Goal: Information Seeking & Learning: Learn about a topic

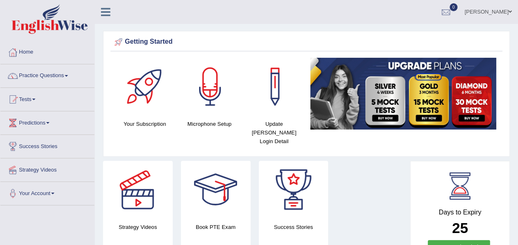
drag, startPoint x: 0, startPoint y: 0, endPoint x: 64, endPoint y: 77, distance: 100.4
click at [64, 77] on link "Practice Questions" at bounding box center [47, 74] width 94 height 21
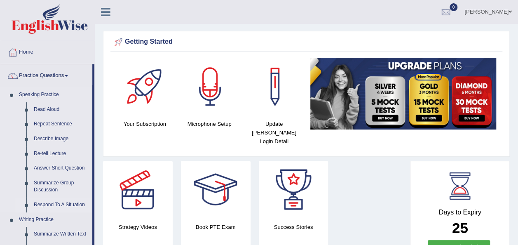
click at [47, 201] on link "Respond To A Situation" at bounding box center [61, 204] width 62 height 15
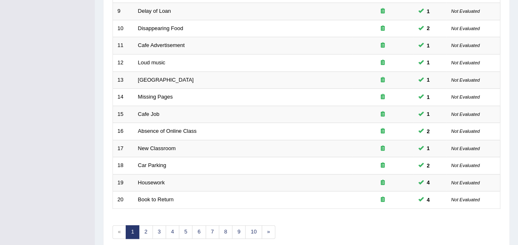
scroll to position [295, 0]
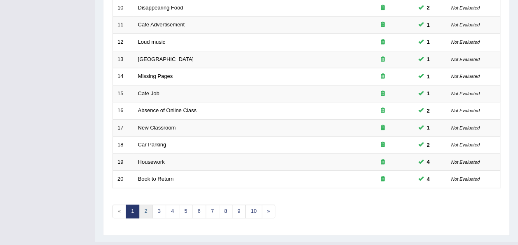
click at [145, 204] on link "2" at bounding box center [146, 211] width 14 height 14
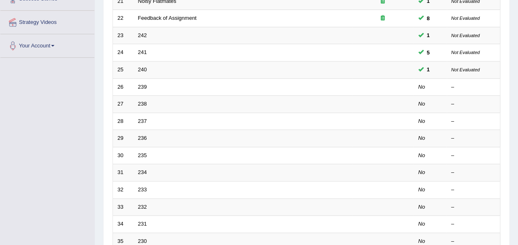
scroll to position [156, 0]
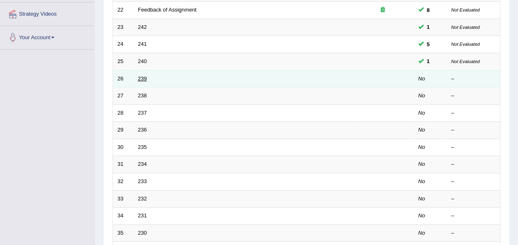
click at [144, 75] on link "239" at bounding box center [142, 78] width 9 height 6
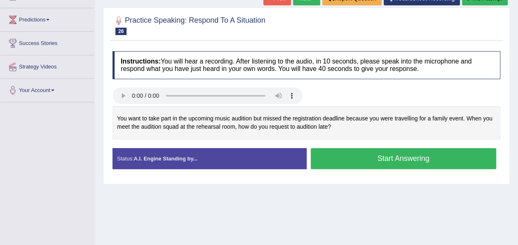
scroll to position [127, 0]
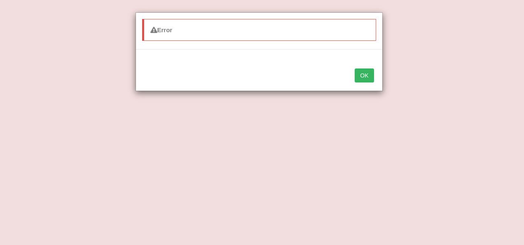
click at [358, 74] on button "OK" at bounding box center [364, 75] width 19 height 14
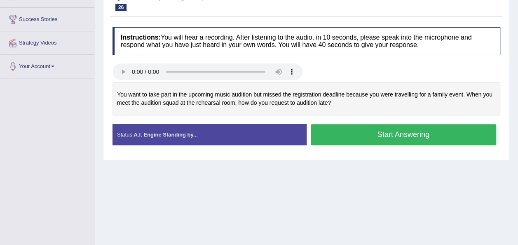
click at [311, 185] on div "Home Practice Speaking: Respond To A Situation 239 * Remember to use the device…" at bounding box center [306, 79] width 423 height 412
click at [374, 133] on button "Start Answering" at bounding box center [404, 134] width 186 height 21
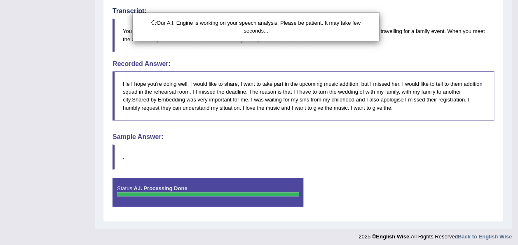
scroll to position [245, 0]
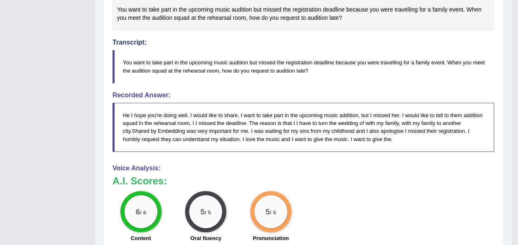
drag, startPoint x: 524, startPoint y: 92, endPoint x: 524, endPoint y: 185, distance: 92.3
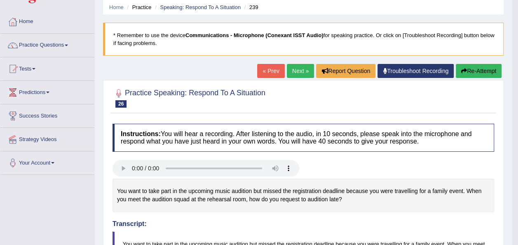
scroll to position [0, 0]
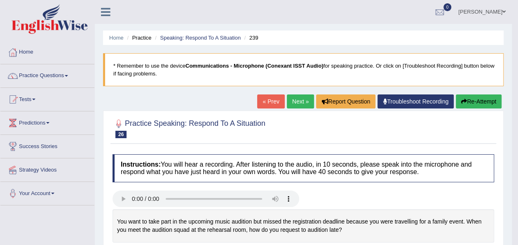
click at [481, 98] on button "Re-Attempt" at bounding box center [479, 101] width 46 height 14
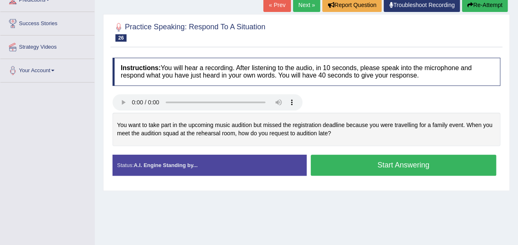
click at [373, 163] on button "Start Answering" at bounding box center [404, 165] width 186 height 21
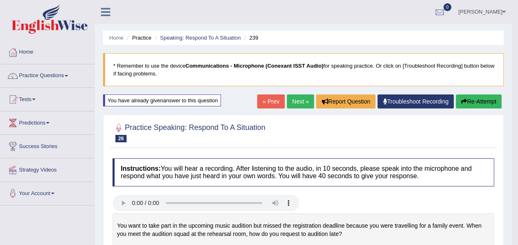
click at [292, 104] on link "Next »" at bounding box center [300, 101] width 27 height 14
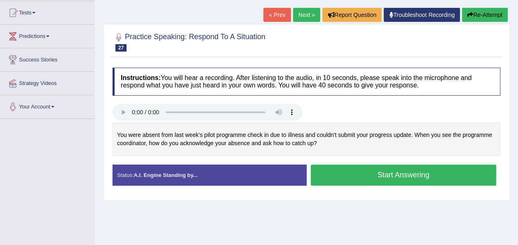
scroll to position [148, 0]
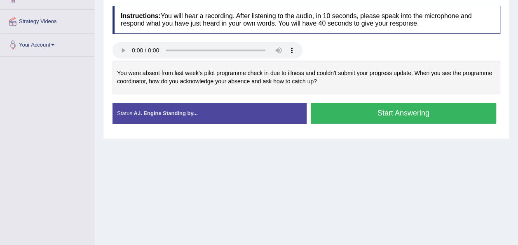
click at [324, 177] on div "Home Practice Speaking: Respond To A Situation 238 * Remember to use the device…" at bounding box center [306, 58] width 423 height 412
click at [394, 169] on div "Home Practice Speaking: Respond To A Situation 238 * Remember to use the device…" at bounding box center [306, 58] width 423 height 412
click at [345, 103] on button "Start Answering" at bounding box center [404, 113] width 186 height 21
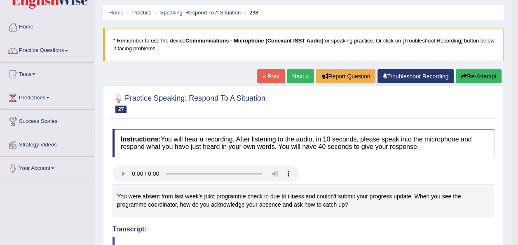
scroll to position [0, 0]
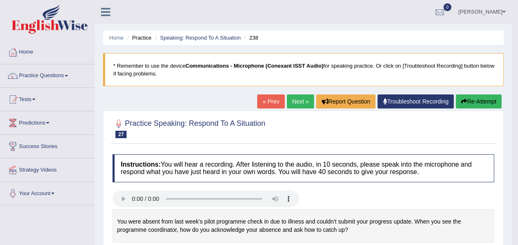
click at [471, 105] on button "Re-Attempt" at bounding box center [479, 101] width 46 height 14
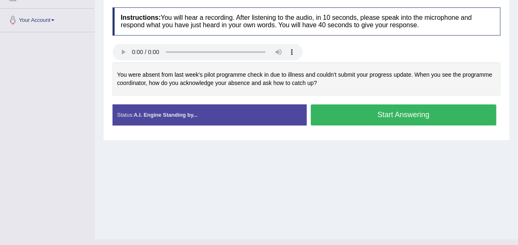
scroll to position [188, 0]
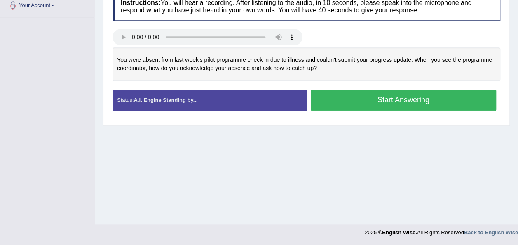
click at [344, 102] on button "Start Answering" at bounding box center [404, 99] width 186 height 21
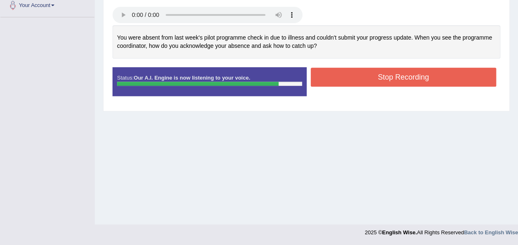
click at [369, 81] on button "Stop Recording" at bounding box center [404, 77] width 186 height 19
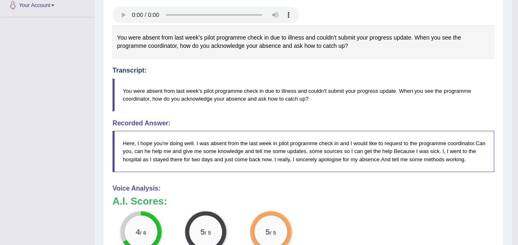
drag, startPoint x: 523, startPoint y: 109, endPoint x: 524, endPoint y: 49, distance: 60.2
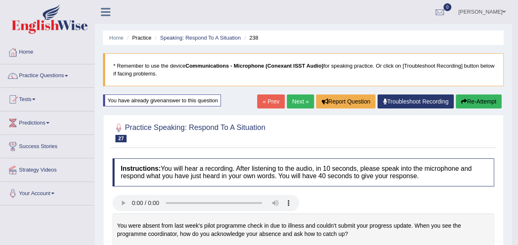
click at [469, 94] on button "Re-Attempt" at bounding box center [479, 101] width 46 height 14
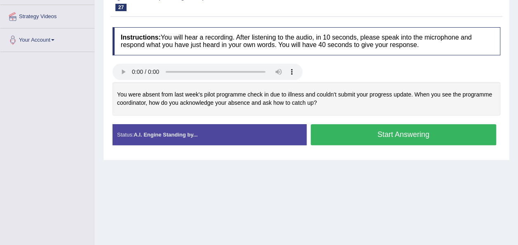
scroll to position [160, 0]
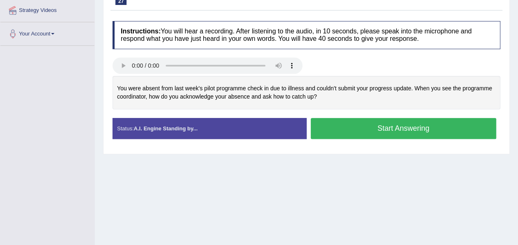
click at [393, 121] on button "Start Answering" at bounding box center [404, 128] width 186 height 21
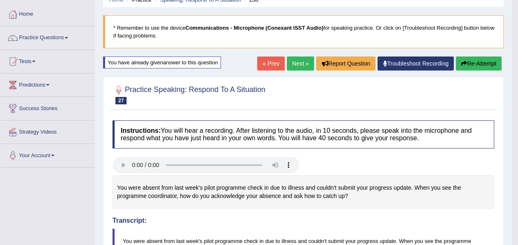
scroll to position [11, 0]
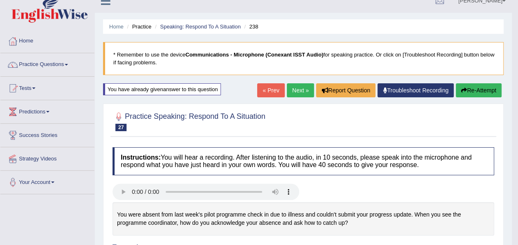
click at [301, 92] on link "Next »" at bounding box center [300, 90] width 27 height 14
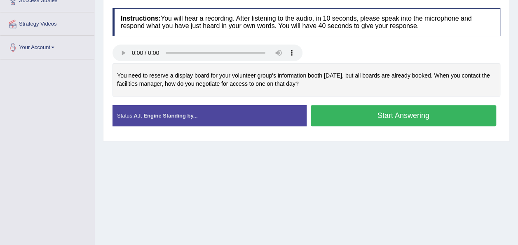
scroll to position [148, 0]
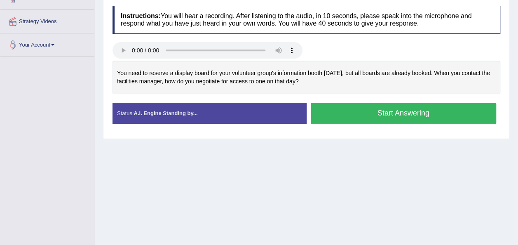
click at [386, 105] on button "Start Answering" at bounding box center [404, 113] width 186 height 21
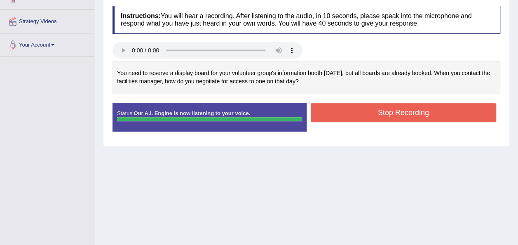
click at [369, 120] on button "Stop Recording" at bounding box center [404, 112] width 186 height 19
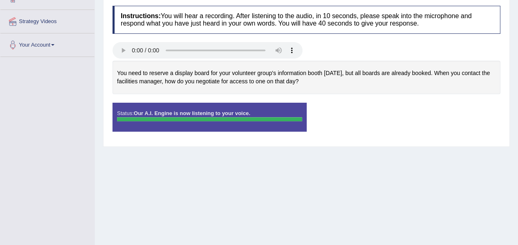
click at [376, 161] on div "Home Practice Speaking: Respond To A Situation 237 * Remember to use the device…" at bounding box center [306, 58] width 423 height 412
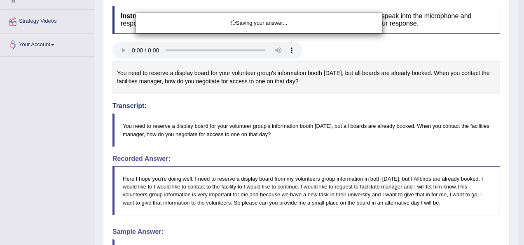
drag, startPoint x: 520, startPoint y: 120, endPoint x: 516, endPoint y: 168, distance: 48.8
click at [516, 168] on div "Saving your answer..." at bounding box center [262, 122] width 524 height 245
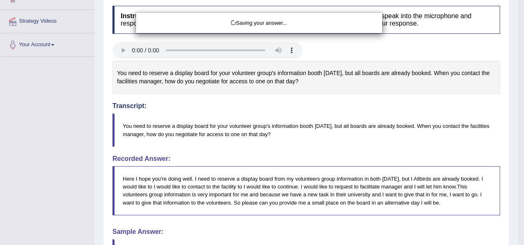
click at [97, 43] on div "Saving your answer..." at bounding box center [262, 122] width 524 height 245
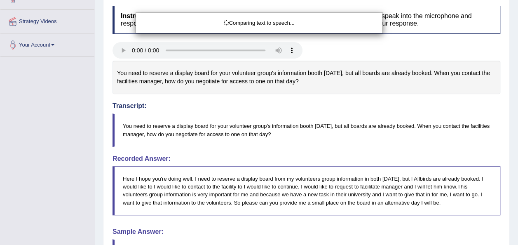
scroll to position [0, 0]
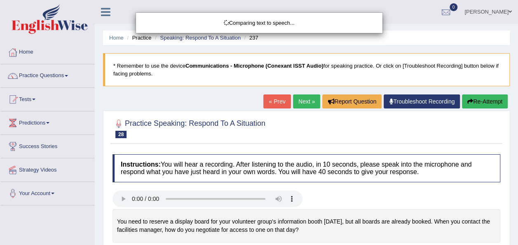
click at [518, 64] on html "Toggle navigation Home Practice Questions Speaking Practice Read Aloud Repeat S…" at bounding box center [259, 122] width 518 height 245
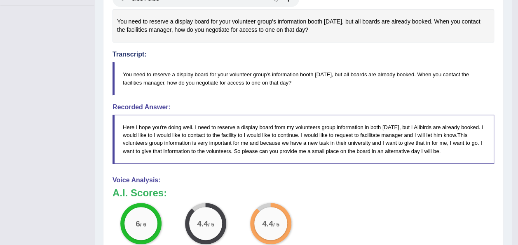
scroll to position [246, 0]
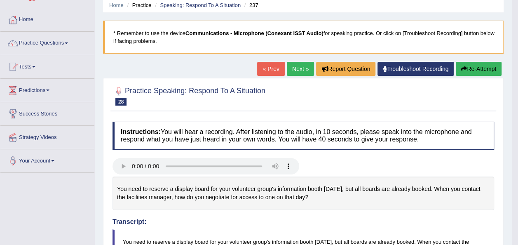
click at [296, 66] on link "Next »" at bounding box center [300, 69] width 27 height 14
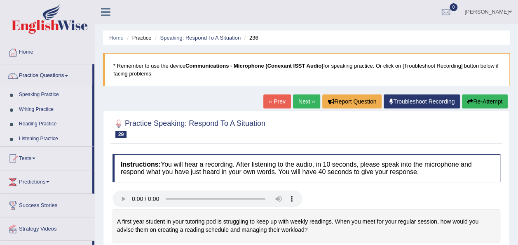
click at [44, 94] on link "Speaking Practice" at bounding box center [53, 94] width 77 height 15
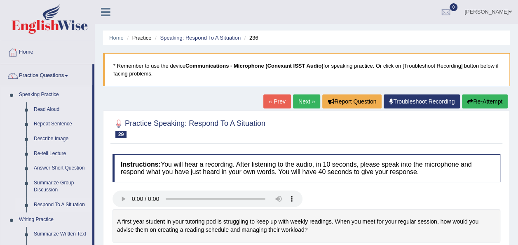
click at [51, 208] on link "Respond To A Situation" at bounding box center [61, 204] width 62 height 15
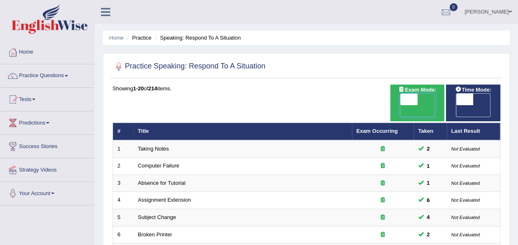
click at [411, 101] on span at bounding box center [408, 100] width 17 height 12
checkbox input "true"
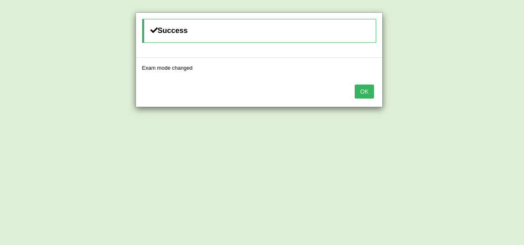
click at [364, 93] on button "OK" at bounding box center [364, 92] width 19 height 14
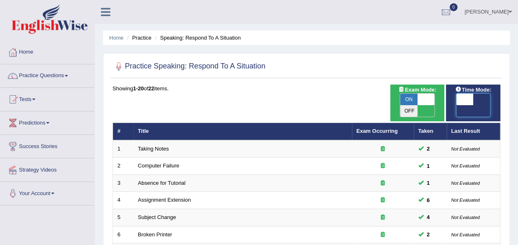
click at [463, 99] on span at bounding box center [464, 100] width 17 height 12
checkbox input "true"
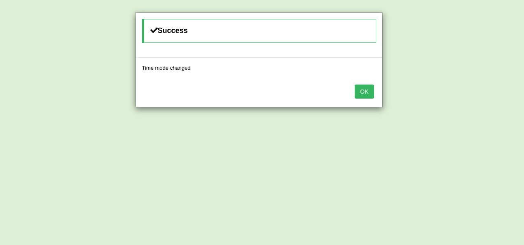
click at [361, 92] on button "OK" at bounding box center [364, 92] width 19 height 14
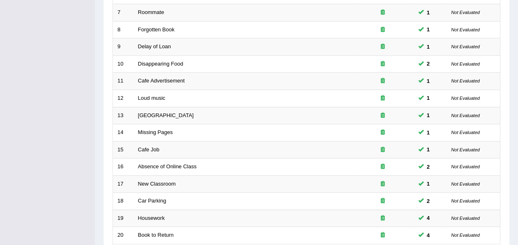
scroll to position [297, 0]
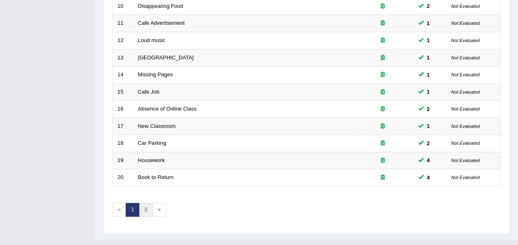
click at [141, 203] on link "2" at bounding box center [146, 210] width 14 height 14
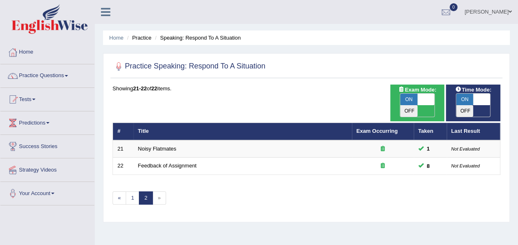
click at [154, 191] on span "»" at bounding box center [160, 198] width 14 height 14
click at [142, 191] on link "2" at bounding box center [146, 198] width 14 height 14
click at [425, 101] on span at bounding box center [426, 100] width 17 height 12
checkbox input "false"
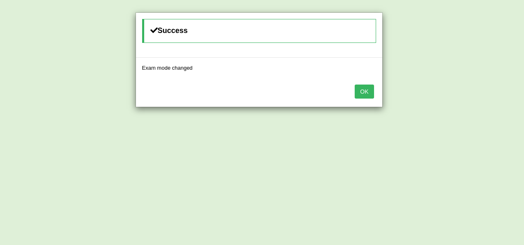
click at [369, 91] on button "OK" at bounding box center [364, 92] width 19 height 14
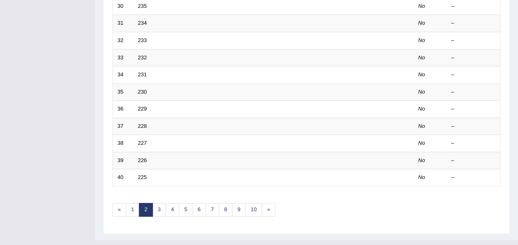
scroll to position [83, 0]
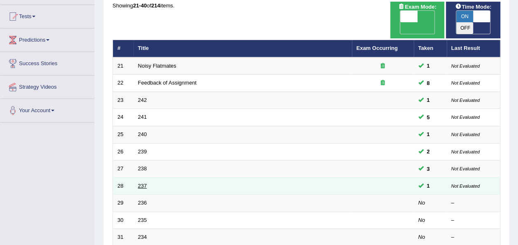
click at [145, 183] on link "237" at bounding box center [142, 186] width 9 height 6
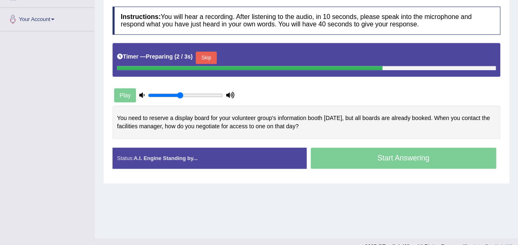
scroll to position [181, 0]
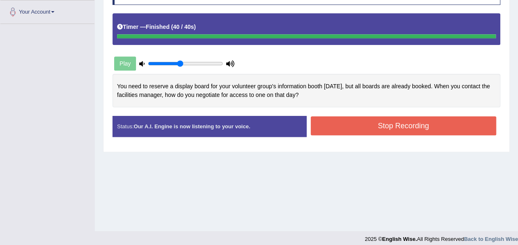
click at [343, 120] on button "Stop Recording" at bounding box center [404, 125] width 186 height 19
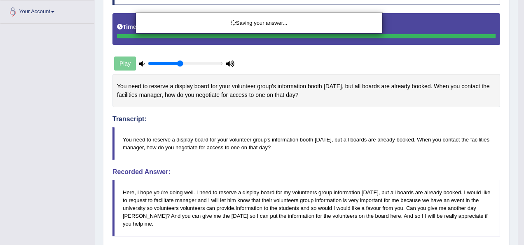
click at [518, 160] on div "Saving your answer..." at bounding box center [262, 122] width 524 height 245
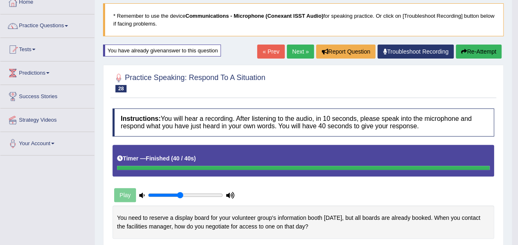
scroll to position [49, 0]
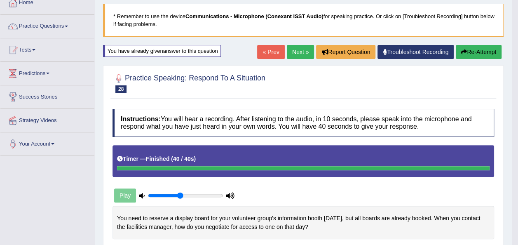
click at [297, 52] on link "Next »" at bounding box center [300, 52] width 27 height 14
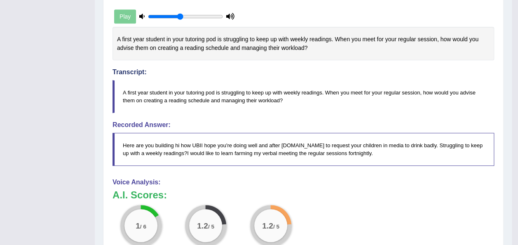
scroll to position [237, 0]
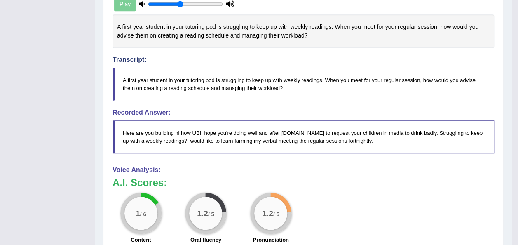
drag, startPoint x: 512, startPoint y: 150, endPoint x: 524, endPoint y: 69, distance: 81.7
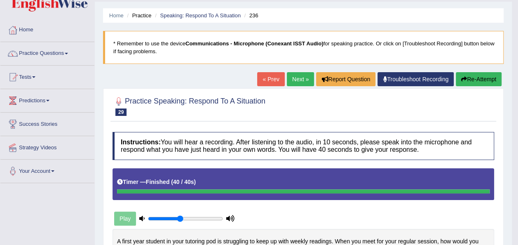
click at [485, 72] on button "Re-Attempt" at bounding box center [479, 79] width 46 height 14
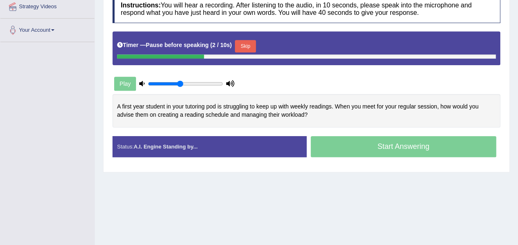
click at [239, 41] on button "Skip" at bounding box center [245, 46] width 21 height 12
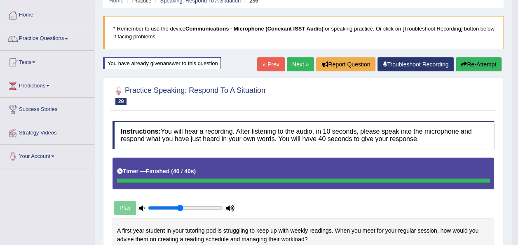
scroll to position [15, 0]
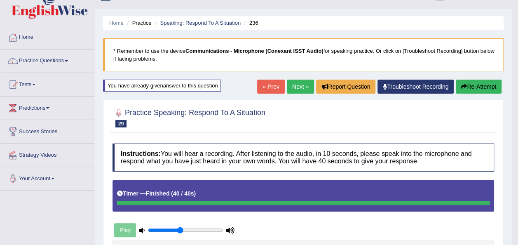
click at [300, 86] on link "Next »" at bounding box center [300, 87] width 27 height 14
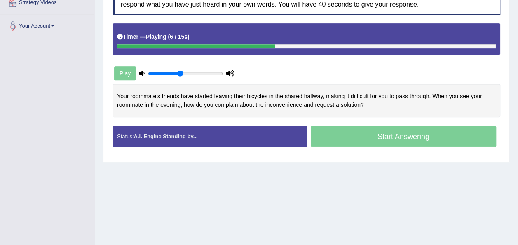
scroll to position [169, 0]
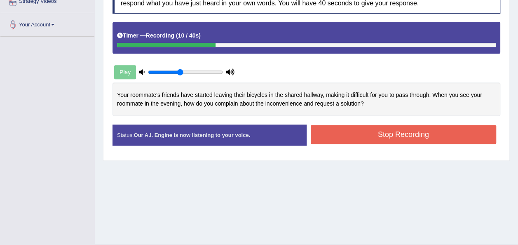
click at [364, 137] on button "Stop Recording" at bounding box center [404, 134] width 186 height 19
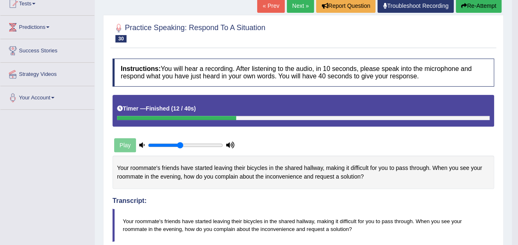
scroll to position [32, 0]
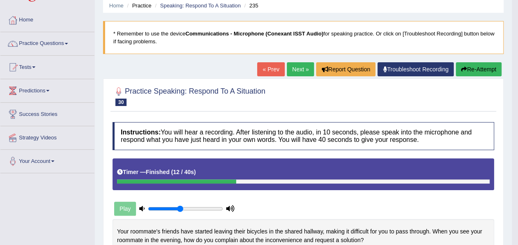
click at [487, 65] on button "Re-Attempt" at bounding box center [479, 69] width 46 height 14
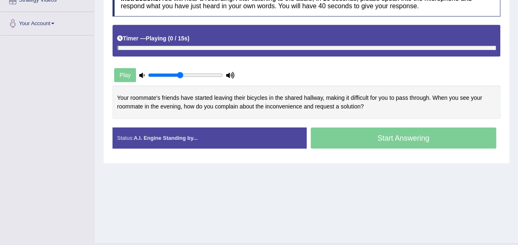
click at [204, 61] on div "Play" at bounding box center [306, 55] width 396 height 61
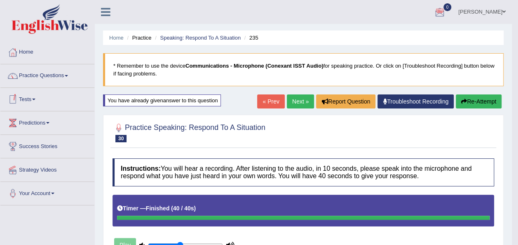
click at [70, 73] on link "Practice Questions" at bounding box center [47, 74] width 94 height 21
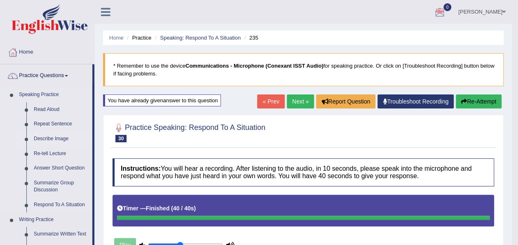
click at [49, 137] on link "Describe Image" at bounding box center [61, 138] width 62 height 15
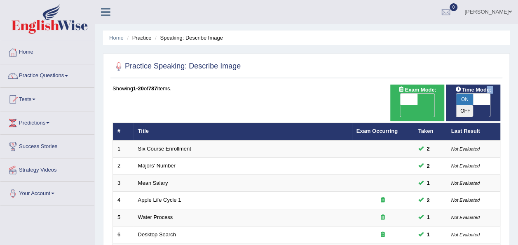
drag, startPoint x: 484, startPoint y: 92, endPoint x: 484, endPoint y: 104, distance: 12.8
click at [484, 104] on div "Time Mode: ON OFF" at bounding box center [473, 103] width 54 height 37
click at [484, 104] on span at bounding box center [481, 100] width 17 height 12
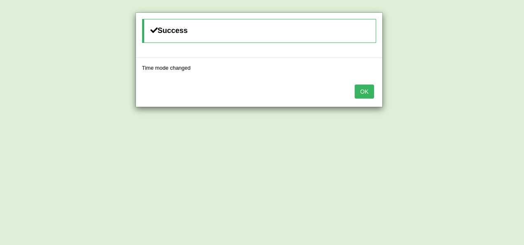
click at [368, 88] on button "OK" at bounding box center [364, 92] width 19 height 14
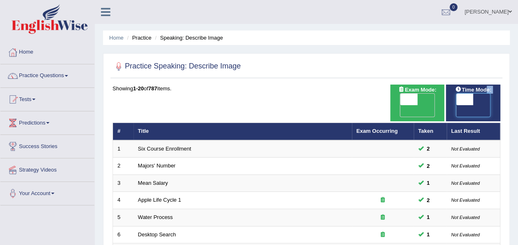
click at [460, 100] on span at bounding box center [464, 100] width 17 height 12
checkbox input "true"
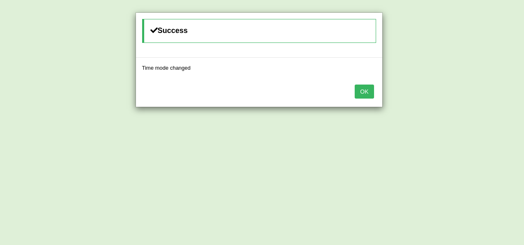
click at [369, 92] on button "OK" at bounding box center [364, 92] width 19 height 14
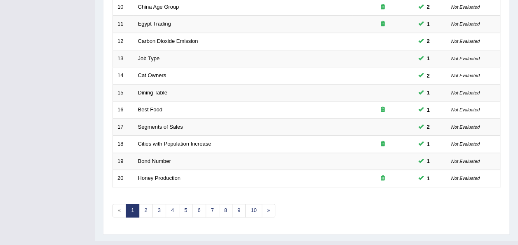
scroll to position [297, 0]
click at [171, 203] on link "4" at bounding box center [173, 210] width 14 height 14
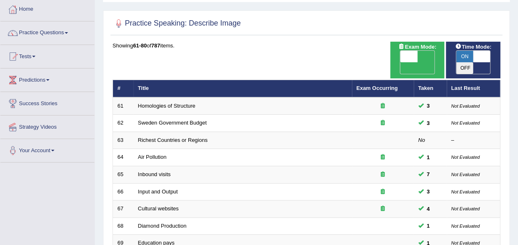
scroll to position [33, 0]
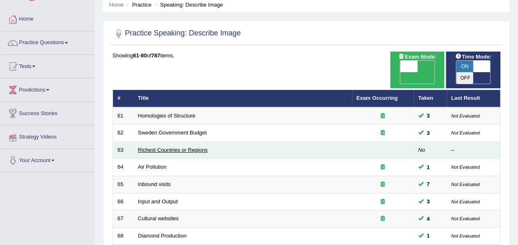
click at [164, 147] on link "Richest Countries or Regions" at bounding box center [173, 150] width 70 height 6
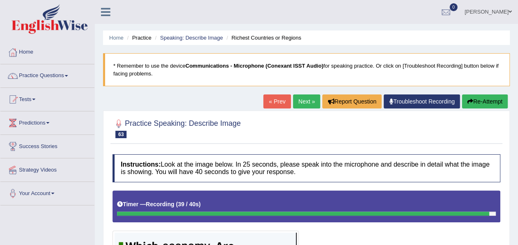
click at [472, 100] on button "Re-Attempt" at bounding box center [485, 101] width 46 height 14
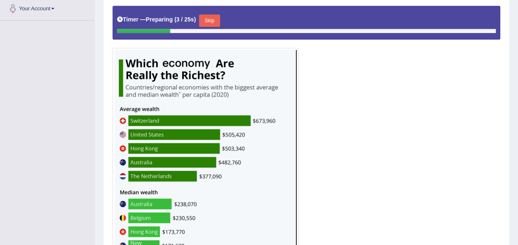
scroll to position [193, 0]
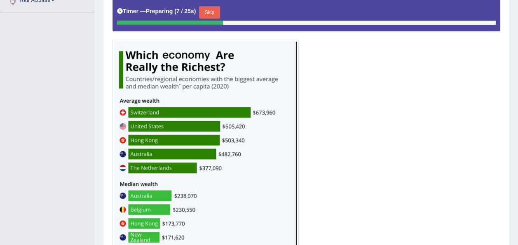
click at [204, 7] on button "Skip" at bounding box center [209, 12] width 21 height 12
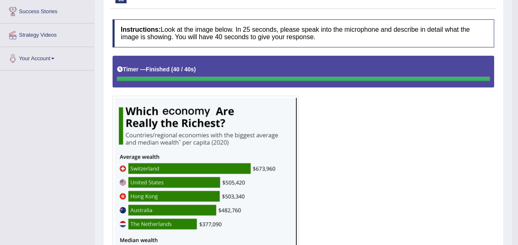
scroll to position [68, 0]
